Goal: Task Accomplishment & Management: Use online tool/utility

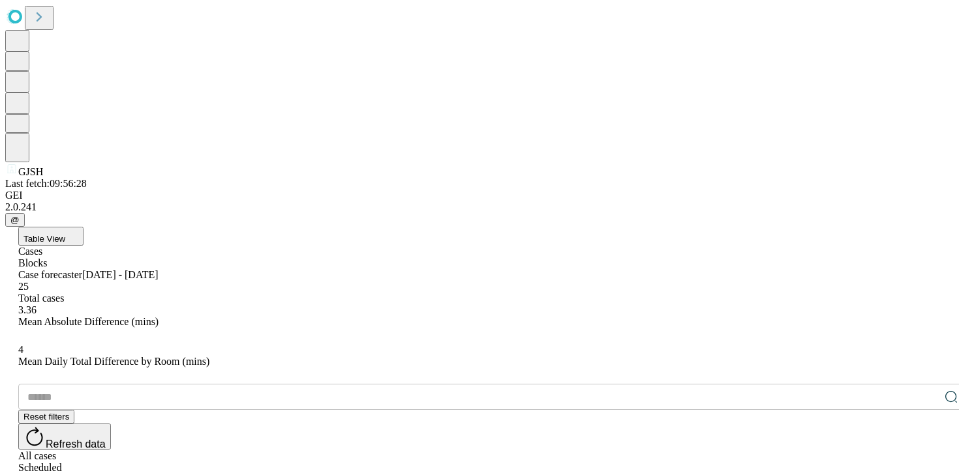
click at [42, 22] on icon at bounding box center [39, 16] width 5 height 9
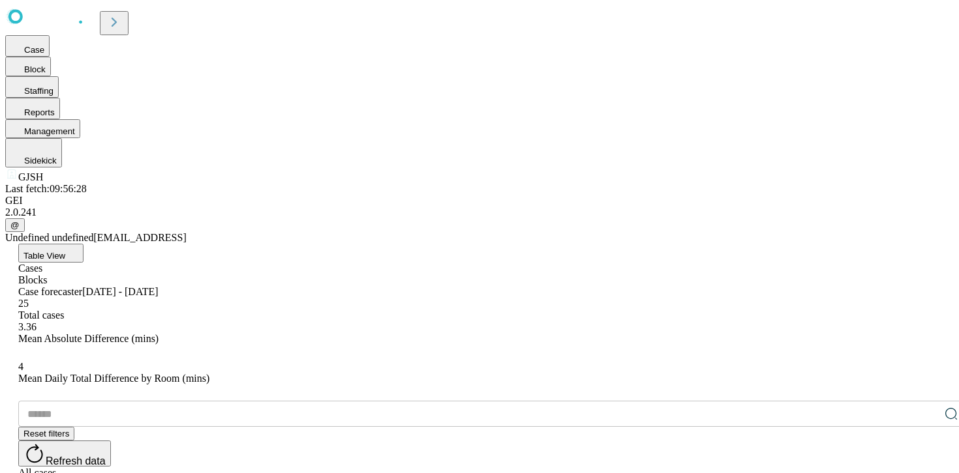
click at [123, 26] on icon at bounding box center [114, 22] width 18 height 18
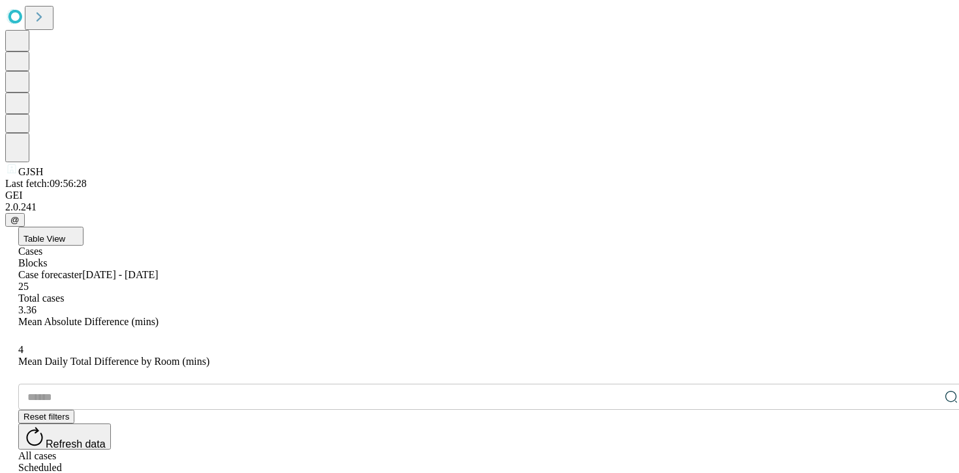
click at [48, 26] on icon at bounding box center [39, 17] width 18 height 18
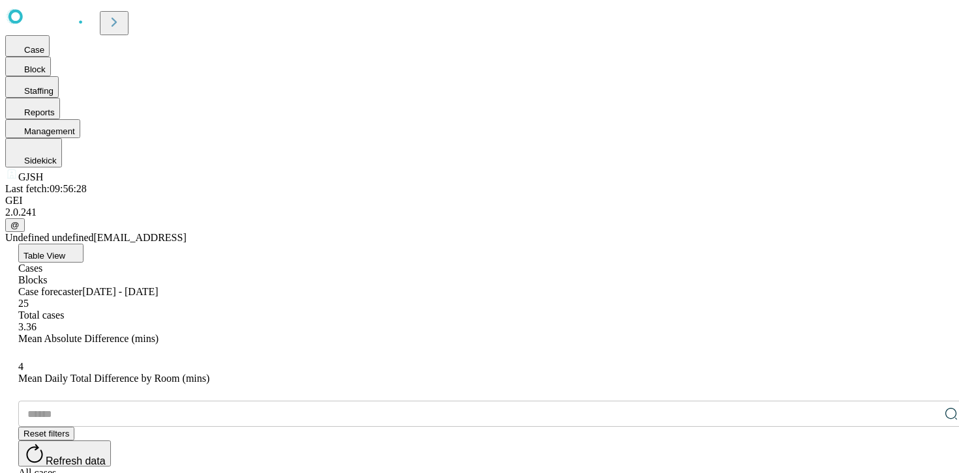
click at [46, 244] on div "Case Block Staffing Reports Management Sidekick GJSH Last fetch: 09:56:28 GEI 2…" at bounding box center [479, 124] width 948 height 239
click at [57, 166] on span "Sidekick" at bounding box center [40, 161] width 33 height 10
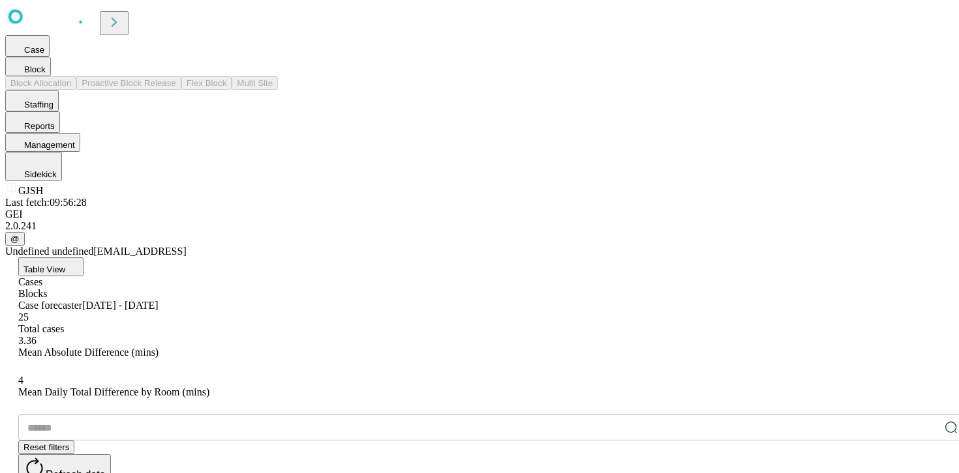
click at [46, 74] on span "Block" at bounding box center [35, 70] width 22 height 10
click at [50, 57] on button "Case" at bounding box center [27, 46] width 44 height 22
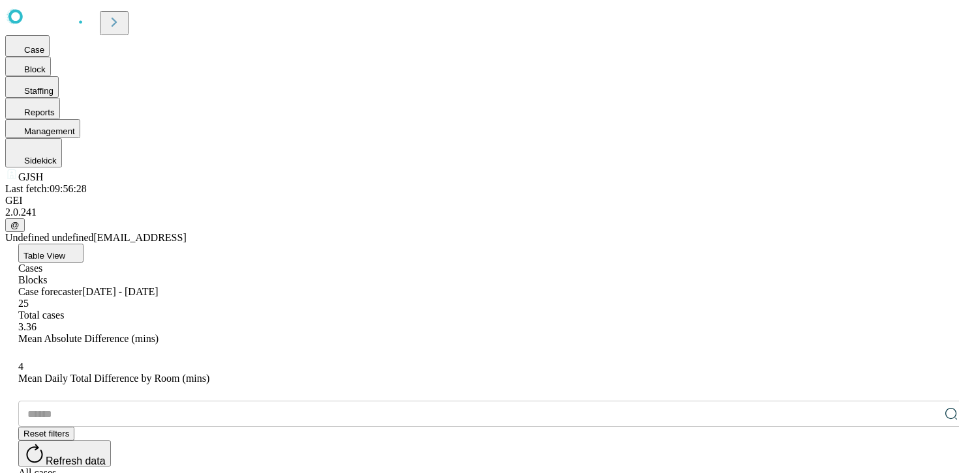
click at [53, 244] on div "Case Block Staffing Reports Management Sidekick GJSH Last fetch: 09:56:28 GEI 2…" at bounding box center [479, 124] width 948 height 239
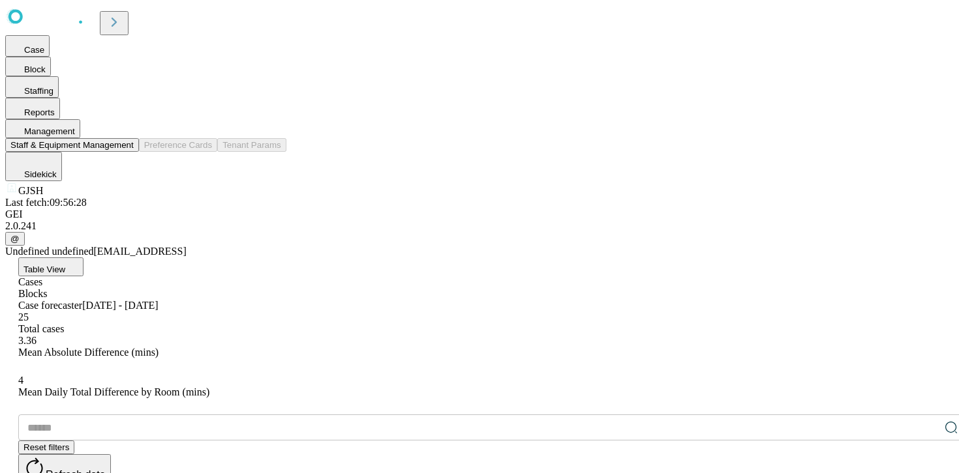
click at [75, 136] on span "Management" at bounding box center [49, 132] width 51 height 10
click at [139, 152] on button "Staff & Equipment Management" at bounding box center [72, 145] width 134 height 14
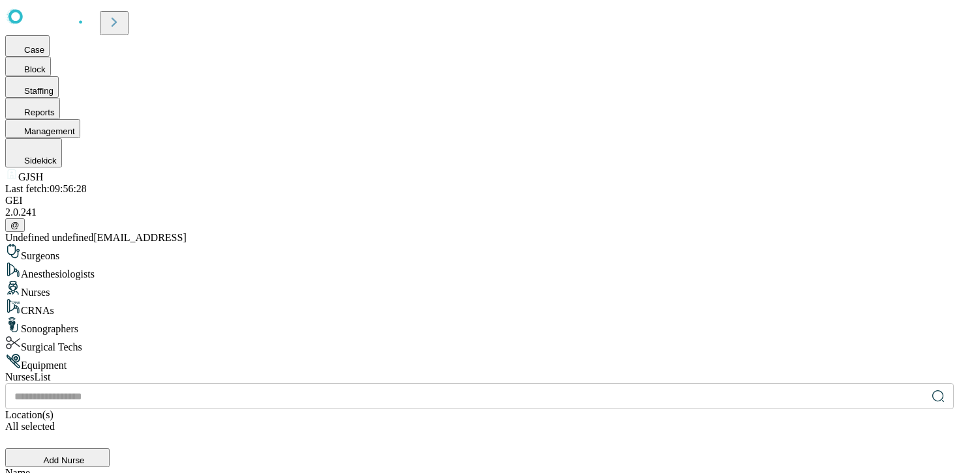
click at [265, 353] on div "Equipment" at bounding box center [479, 362] width 948 height 18
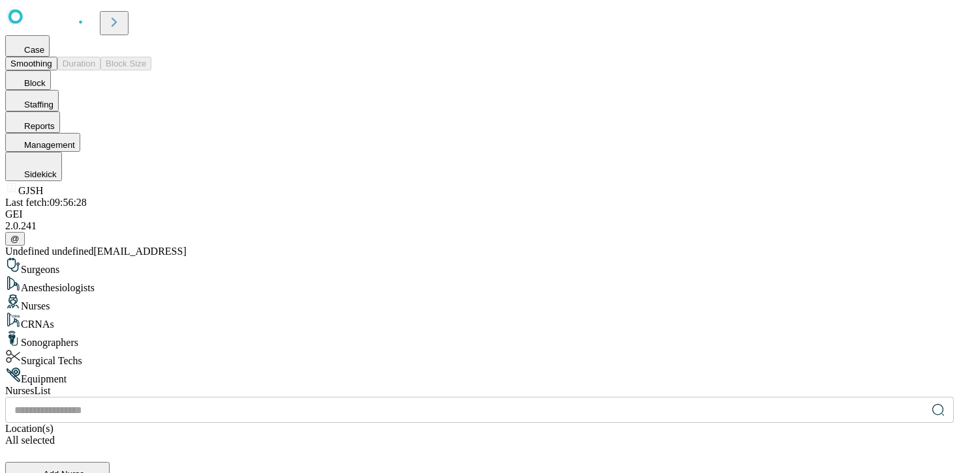
click at [50, 57] on button "Case" at bounding box center [27, 46] width 44 height 22
click at [57, 63] on button "Smoothing" at bounding box center [31, 64] width 52 height 14
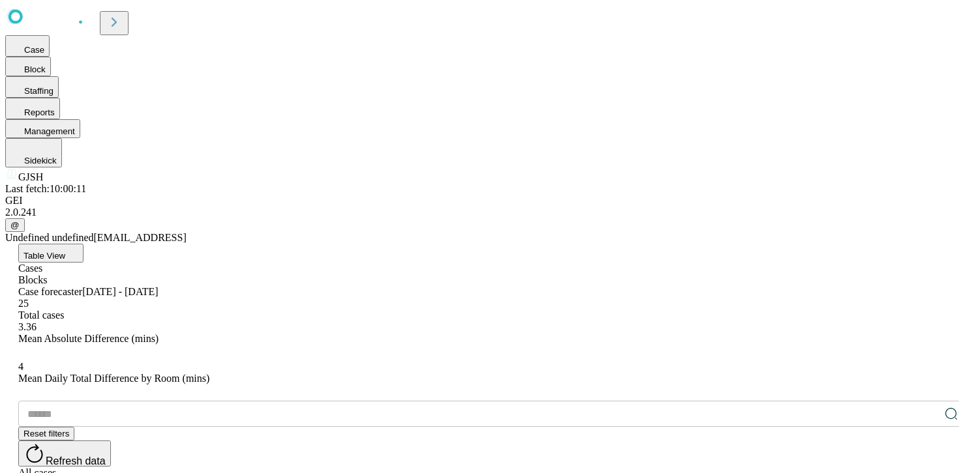
click at [83, 244] on button "Table View" at bounding box center [50, 253] width 65 height 19
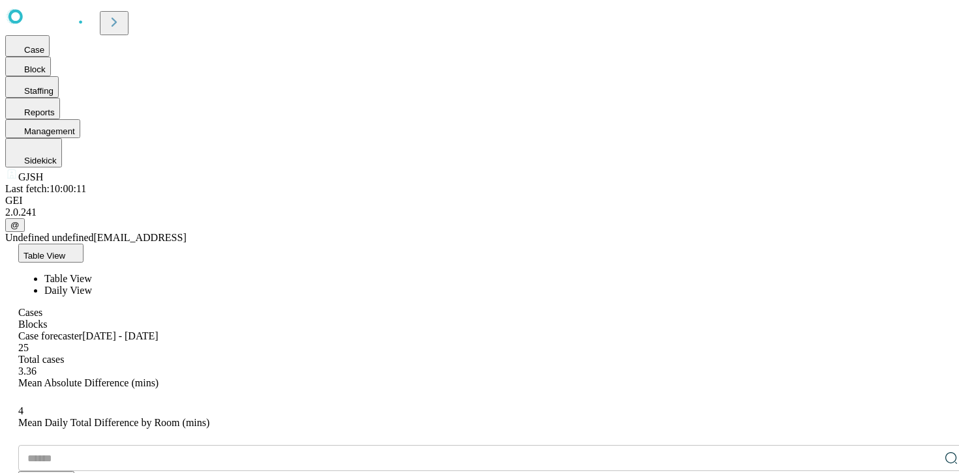
click at [92, 285] on span "Daily View" at bounding box center [68, 290] width 48 height 11
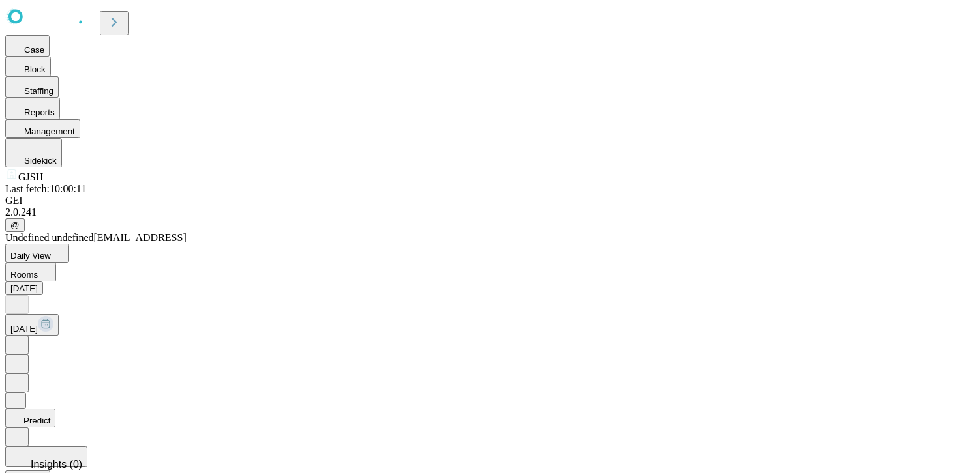
click at [43, 282] on button "[DATE]" at bounding box center [24, 289] width 38 height 14
click at [23, 338] on icon at bounding box center [16, 344] width 13 height 13
click at [23, 297] on icon at bounding box center [16, 303] width 13 height 13
click at [56, 263] on button "Rooms" at bounding box center [30, 272] width 51 height 19
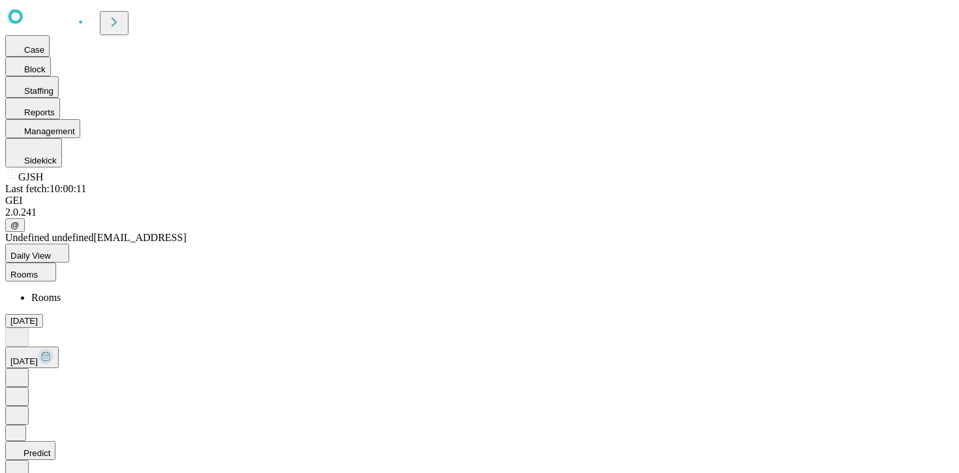
click at [56, 263] on button "Rooms" at bounding box center [30, 272] width 51 height 19
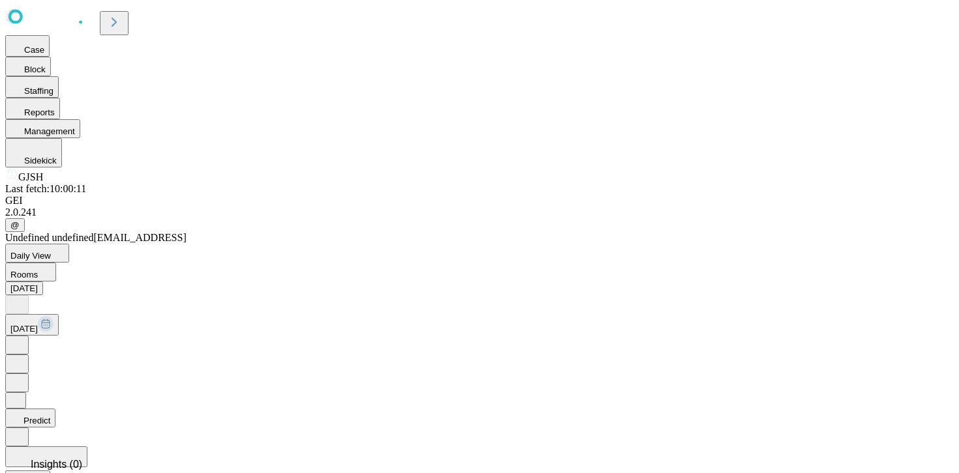
click at [56, 263] on button "Rooms" at bounding box center [30, 272] width 51 height 19
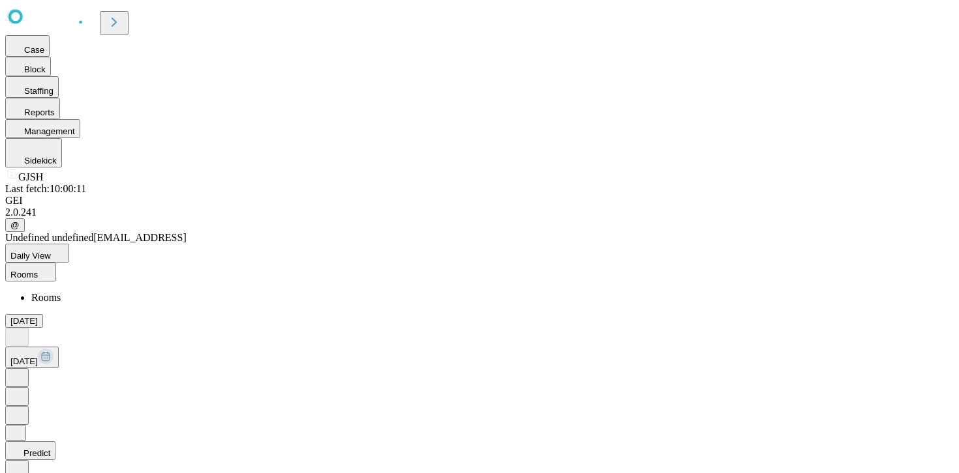
click at [56, 263] on button "Rooms" at bounding box center [30, 272] width 51 height 19
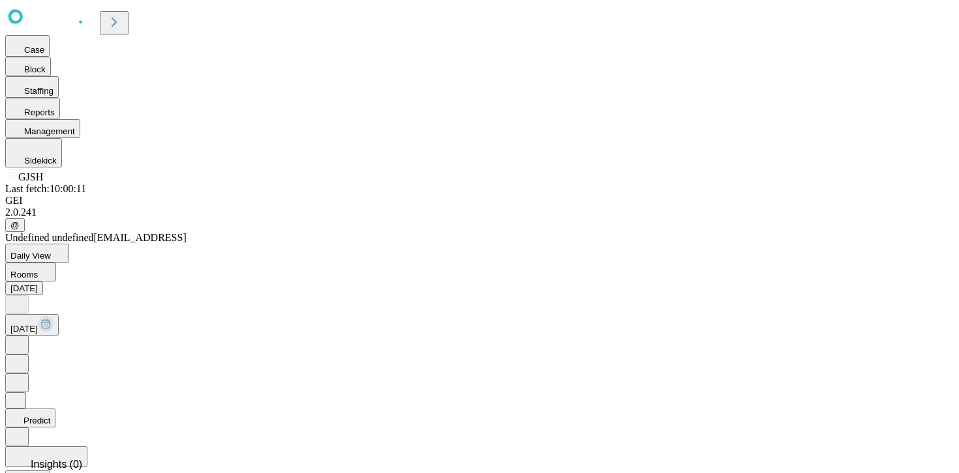
scroll to position [0, 47]
click at [117, 23] on icon at bounding box center [114, 22] width 5 height 9
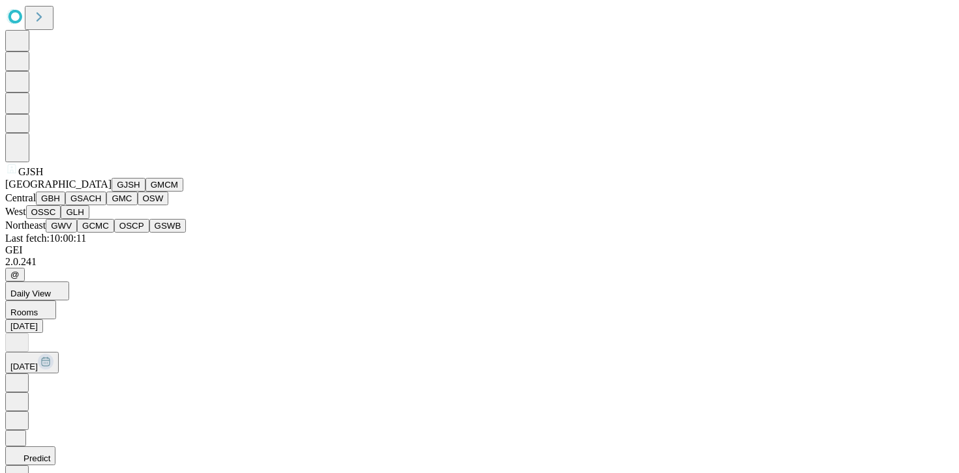
click at [145, 192] on button "GMCM" at bounding box center [164, 185] width 38 height 14
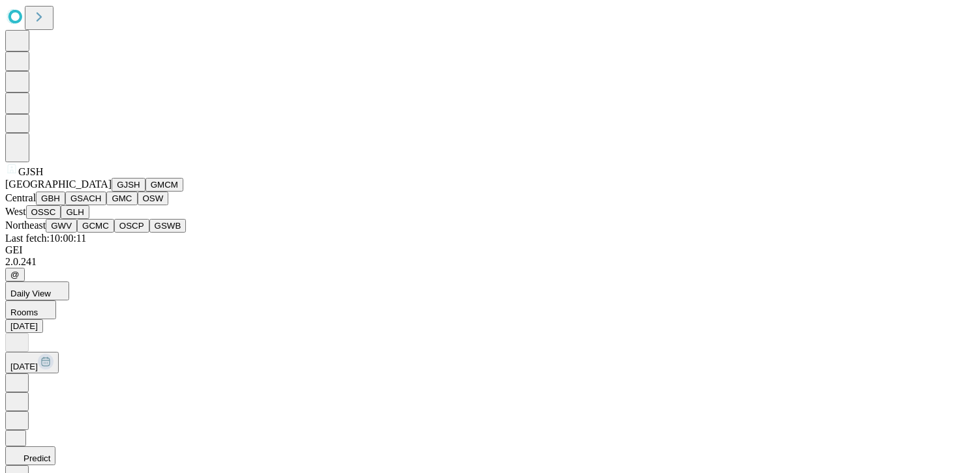
scroll to position [79, 0]
click at [106, 205] on button "GMC" at bounding box center [121, 199] width 31 height 14
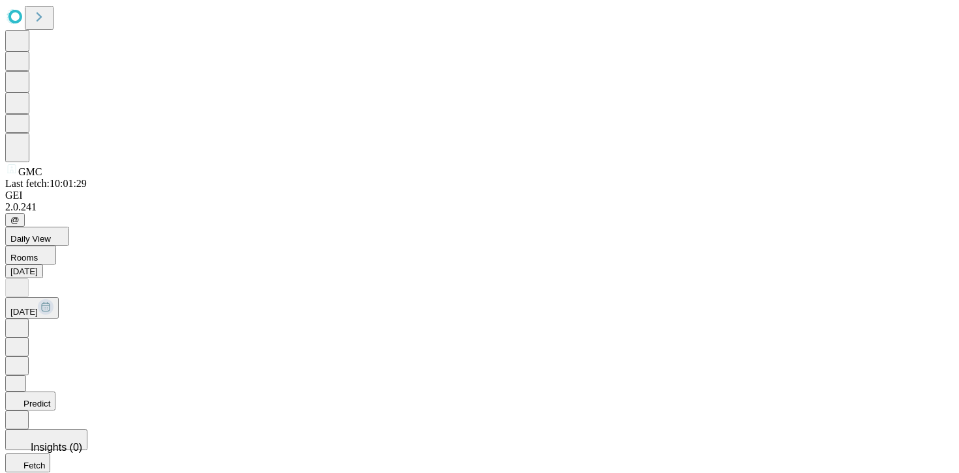
scroll to position [1, 45]
click at [43, 265] on button "[DATE]" at bounding box center [24, 272] width 38 height 14
click at [19, 324] on icon at bounding box center [17, 327] width 4 height 7
click at [55, 392] on button "Predict" at bounding box center [30, 401] width 50 height 19
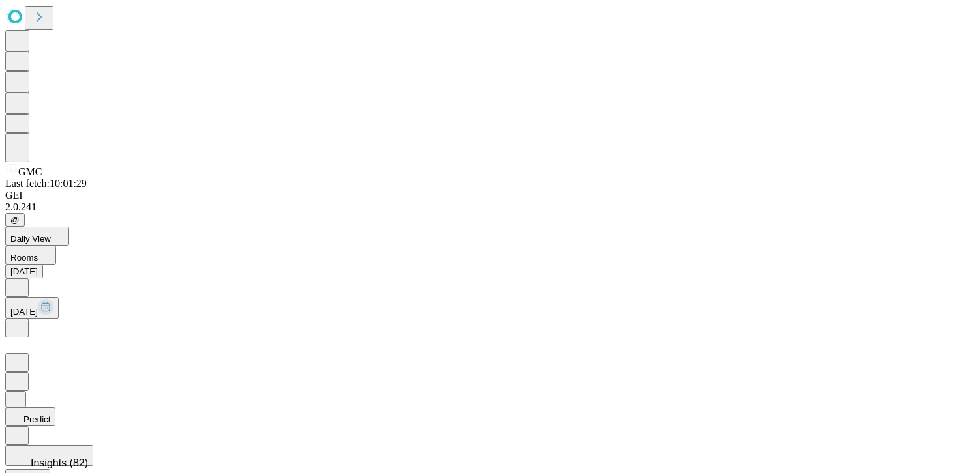
scroll to position [5, 46]
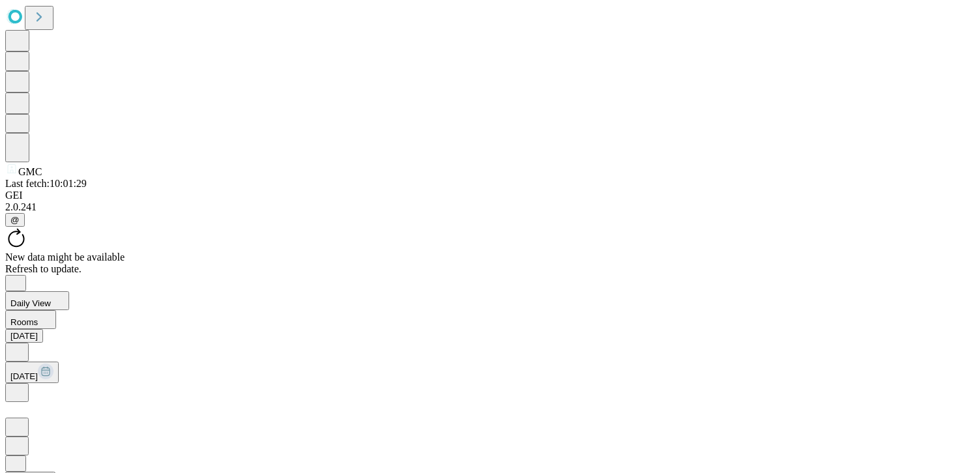
scroll to position [15, 46]
